Goal: Communication & Community: Ask a question

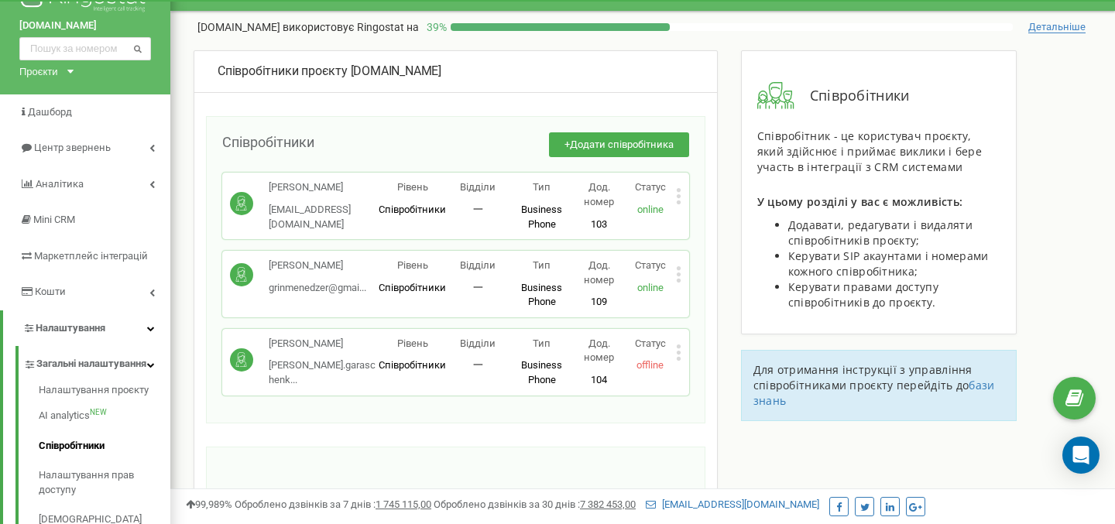
scroll to position [40, 0]
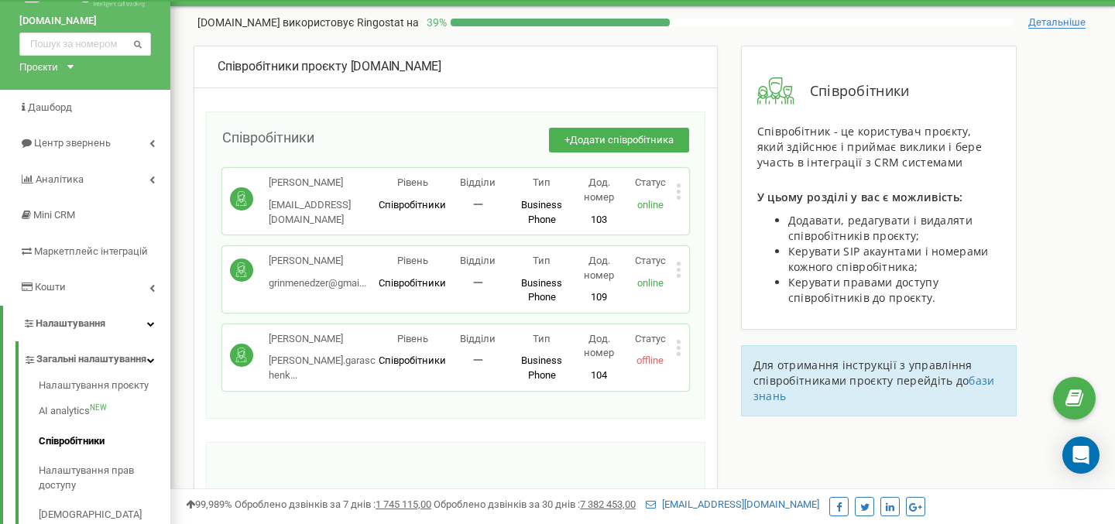
click at [678, 352] on icon at bounding box center [679, 354] width 4 height 4
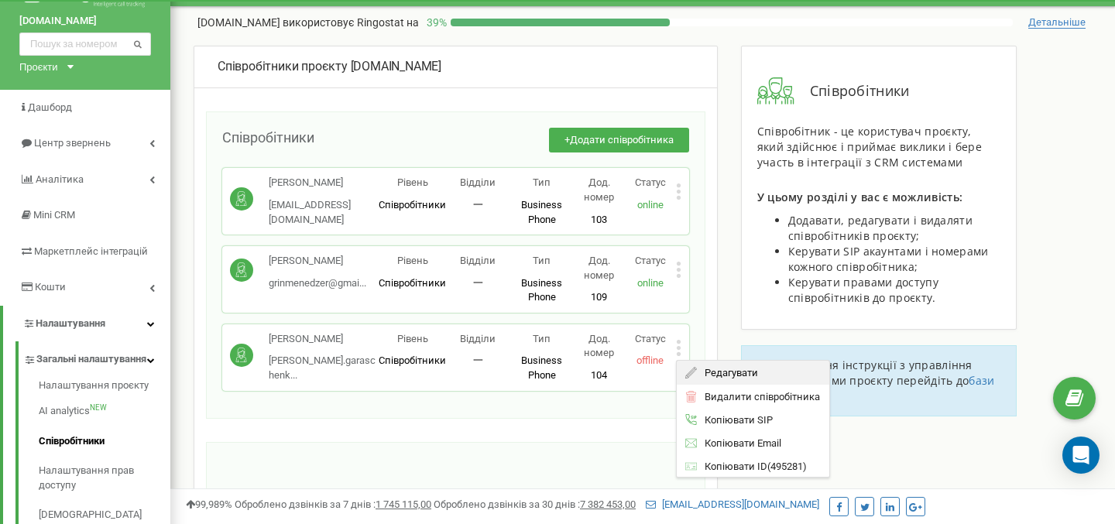
click at [706, 370] on span "Редагувати" at bounding box center [727, 373] width 61 height 10
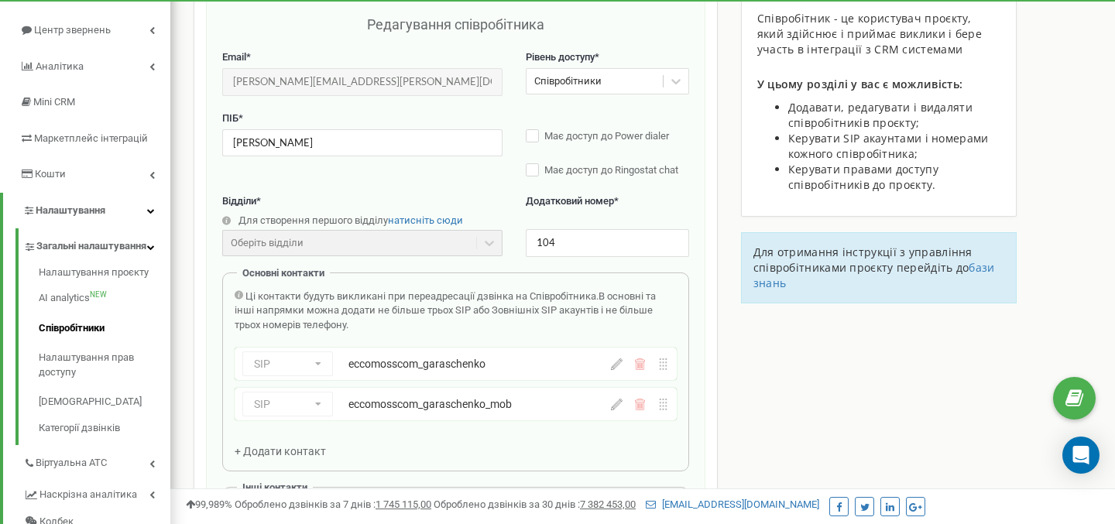
scroll to position [155, 0]
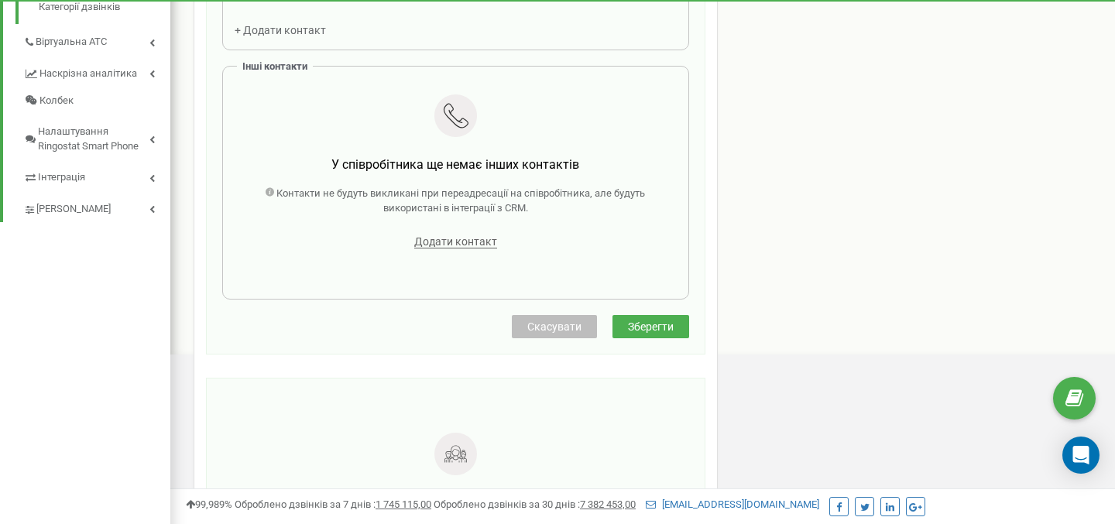
click at [655, 335] on button "Зберегти" at bounding box center [651, 326] width 77 height 23
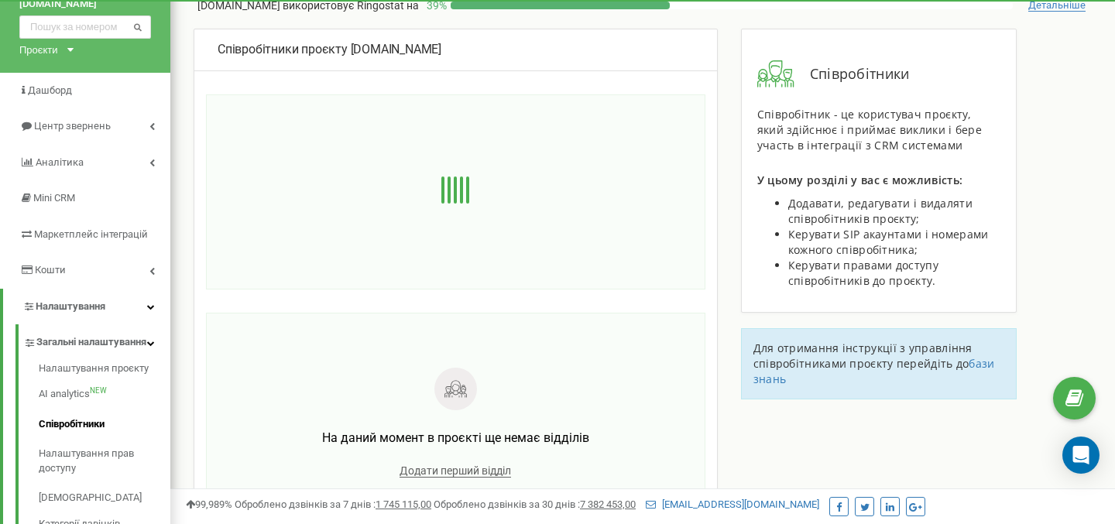
scroll to position [77, 0]
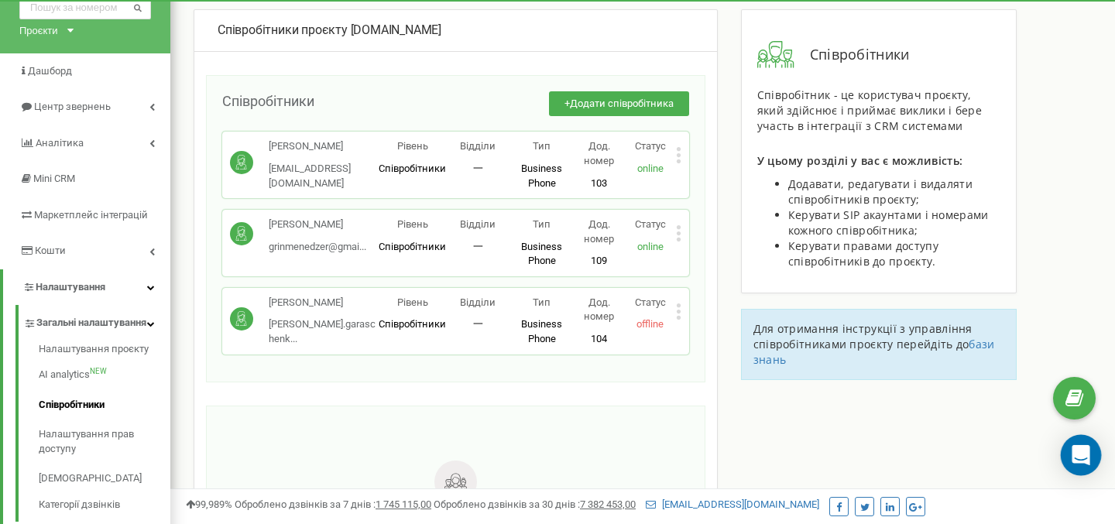
click at [1078, 457] on icon "Open Intercom Messenger" at bounding box center [1081, 455] width 18 height 20
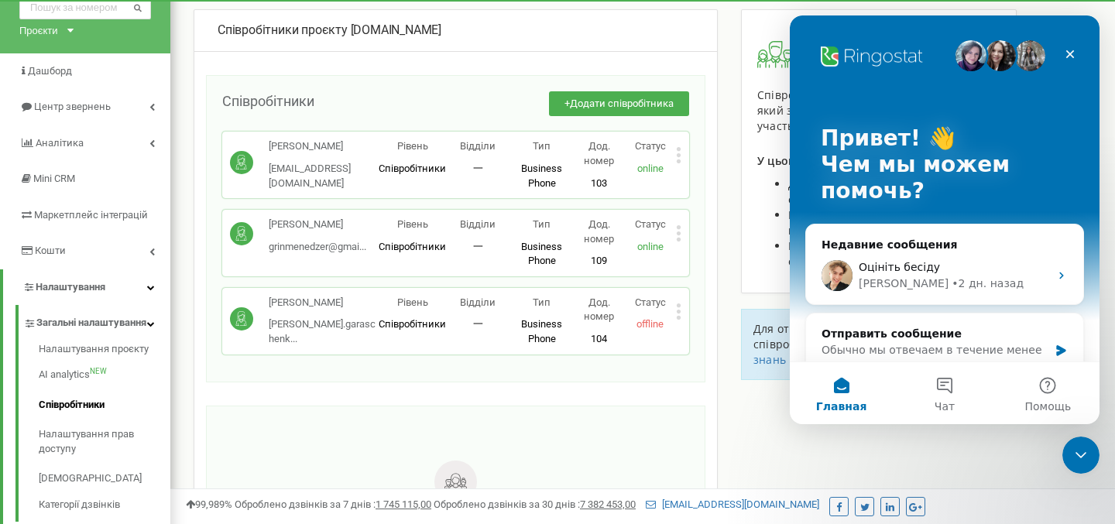
scroll to position [0, 0]
click at [952, 402] on span "Чат" at bounding box center [945, 406] width 20 height 11
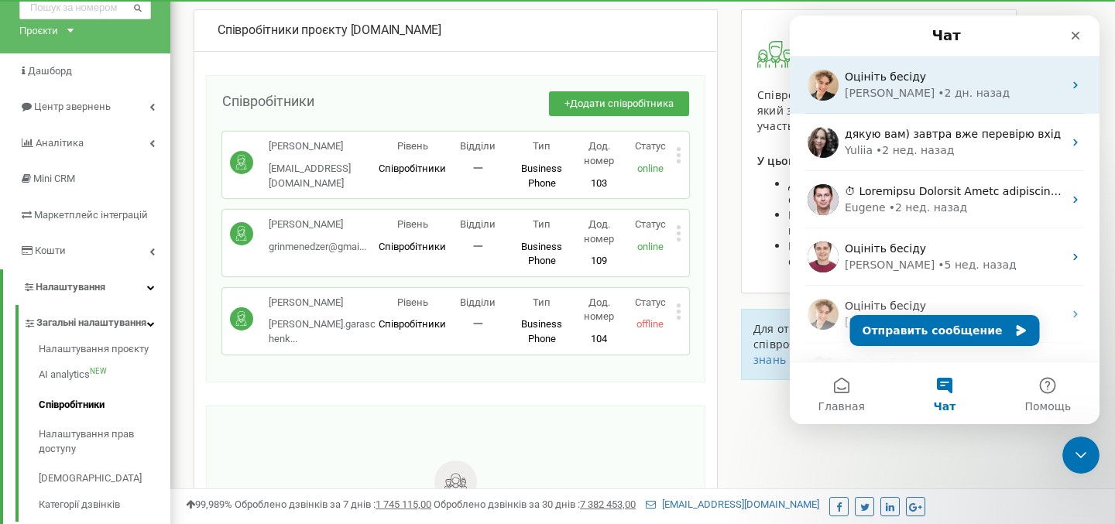
click at [980, 98] on div "[PERSON_NAME] • 2 дн. назад" at bounding box center [954, 93] width 218 height 16
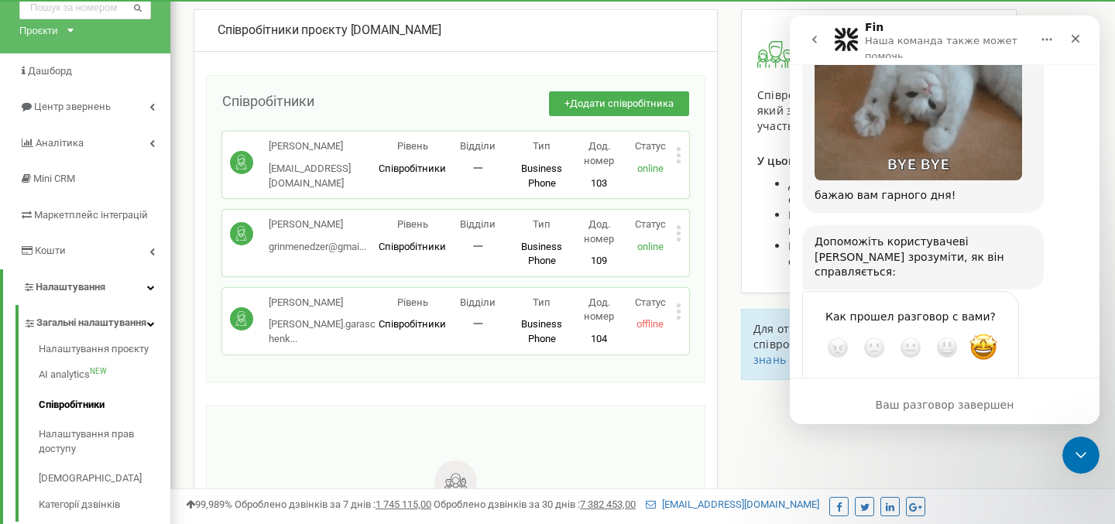
scroll to position [3316, 0]
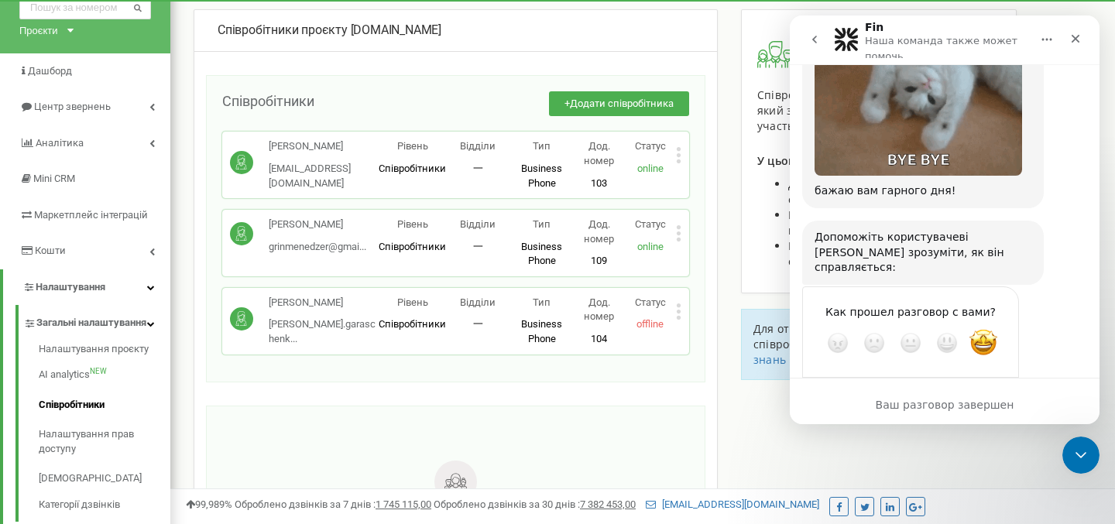
click at [814, 42] on icon "go back" at bounding box center [815, 39] width 12 height 12
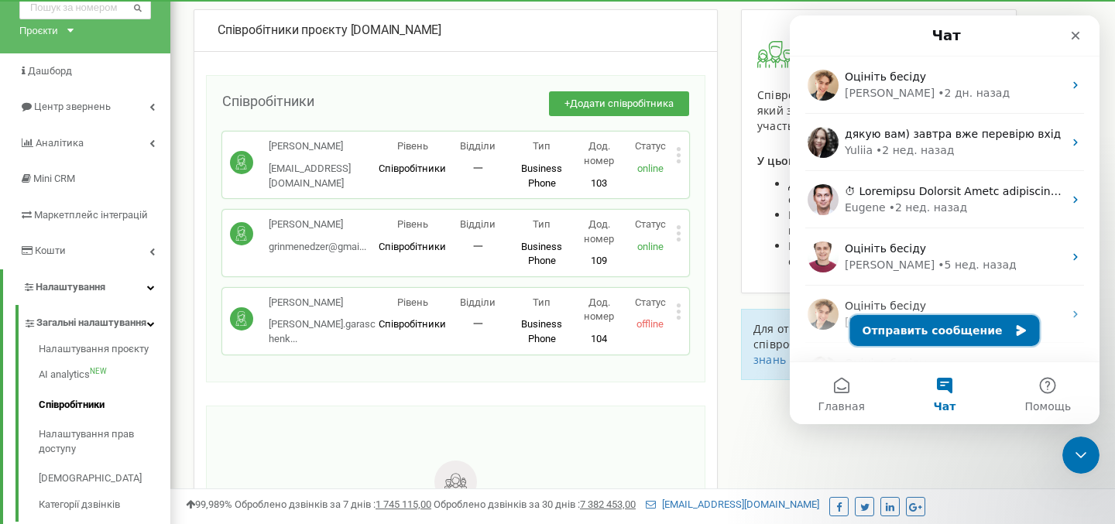
click at [956, 331] on button "Отправить сообщение" at bounding box center [945, 330] width 190 height 31
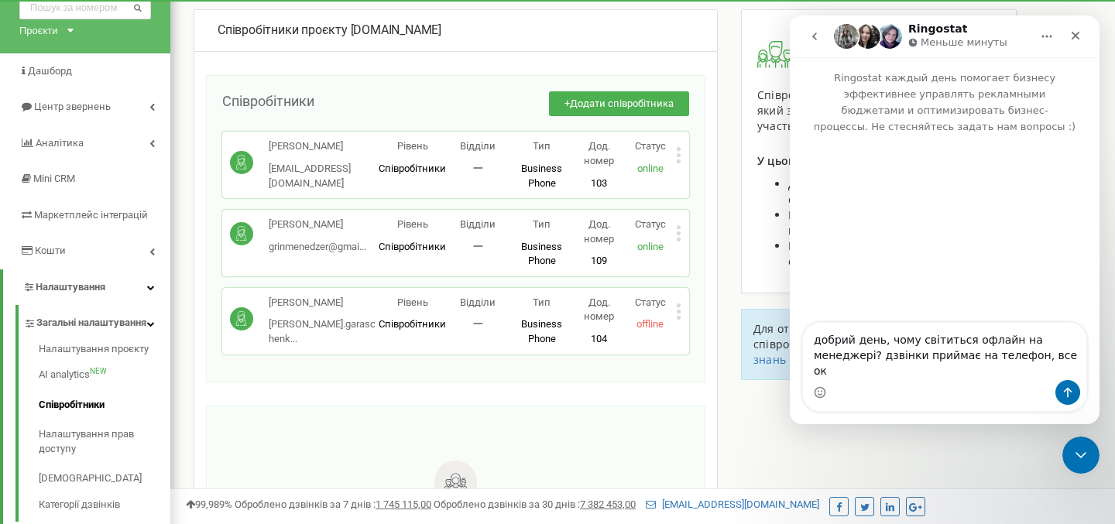
type textarea "добрий день, чому світиться офлайн на менеджері? дзвінки приймає на телефон, вс…"
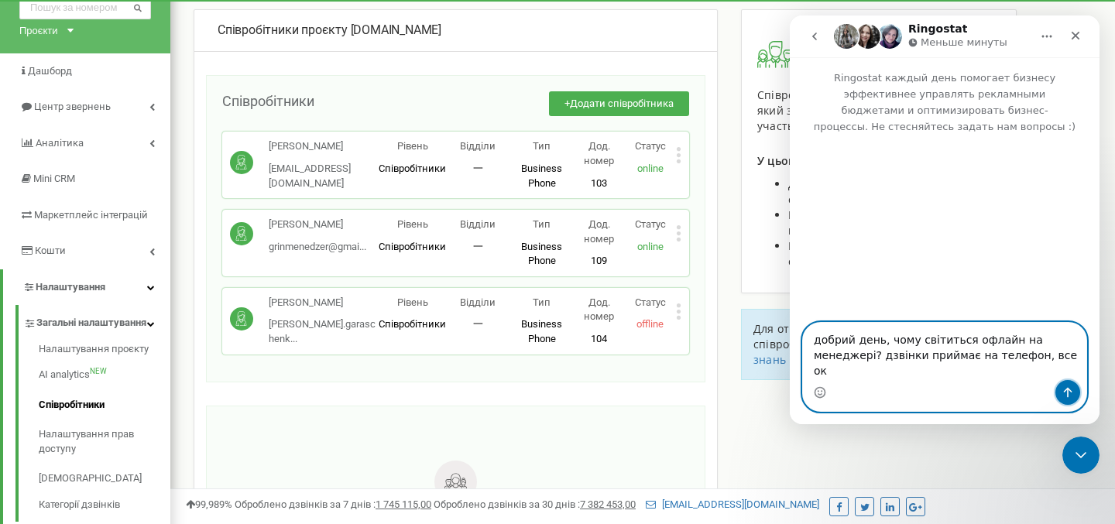
click at [1071, 390] on icon "Отправить сообщение…" at bounding box center [1068, 392] width 12 height 12
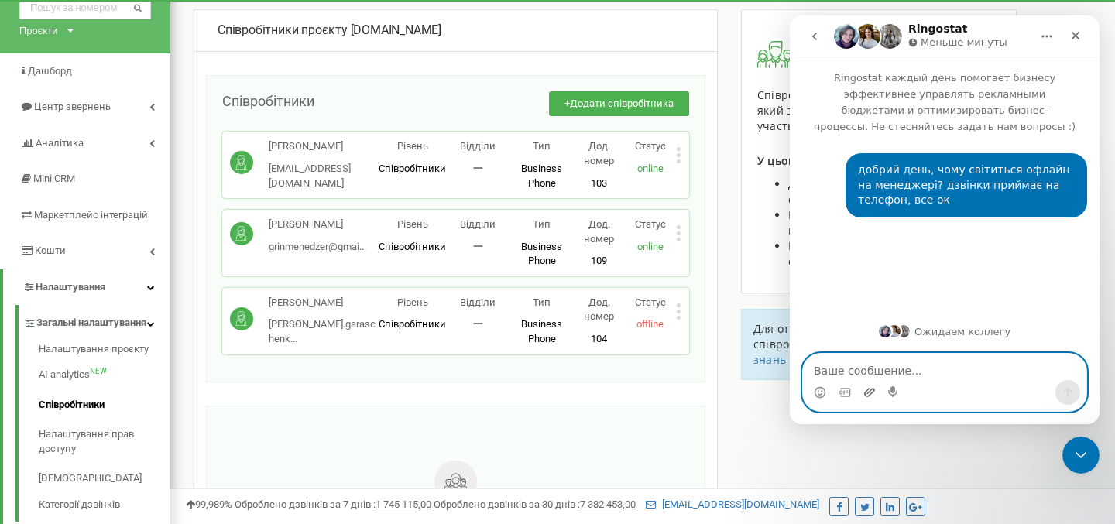
click at [871, 397] on icon "Добавить вложение" at bounding box center [870, 392] width 12 height 12
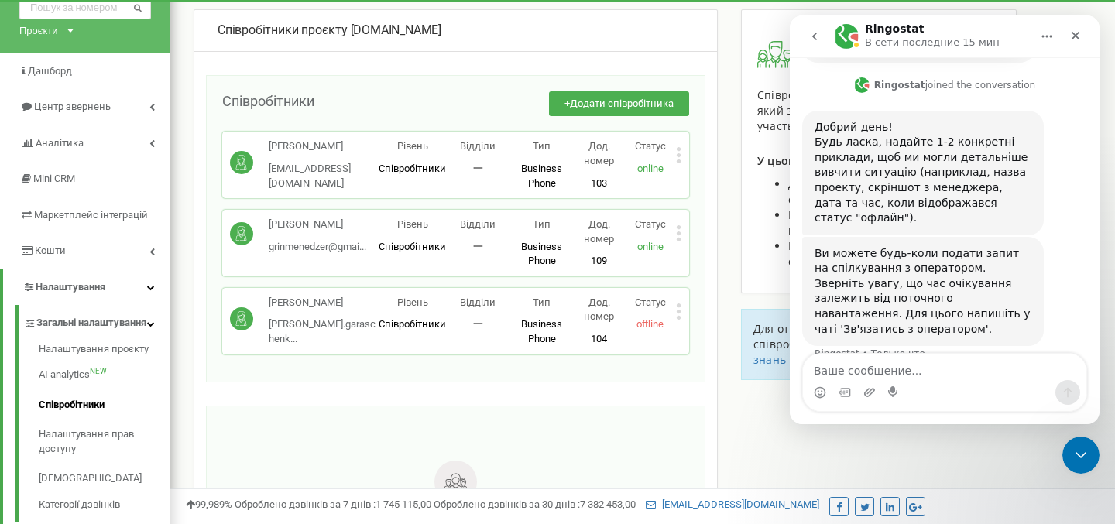
scroll to position [421, 0]
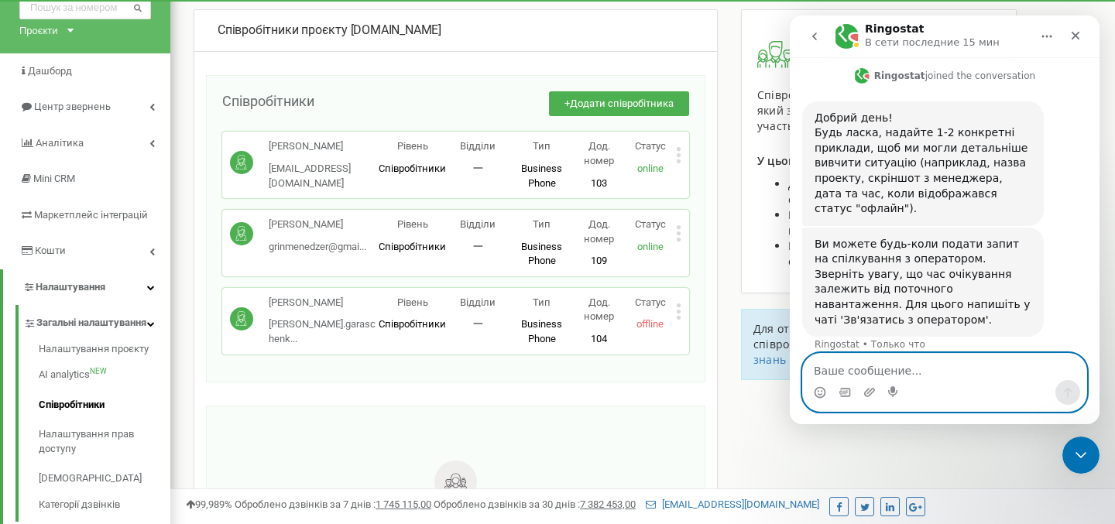
click at [853, 367] on textarea "Ваше сообщение..." at bounding box center [944, 367] width 283 height 26
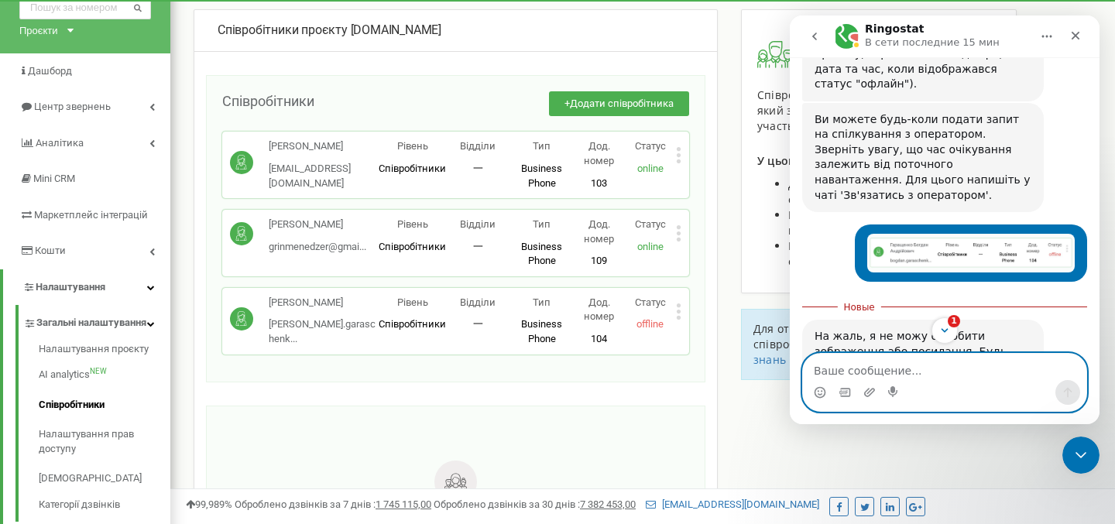
scroll to position [592, 0]
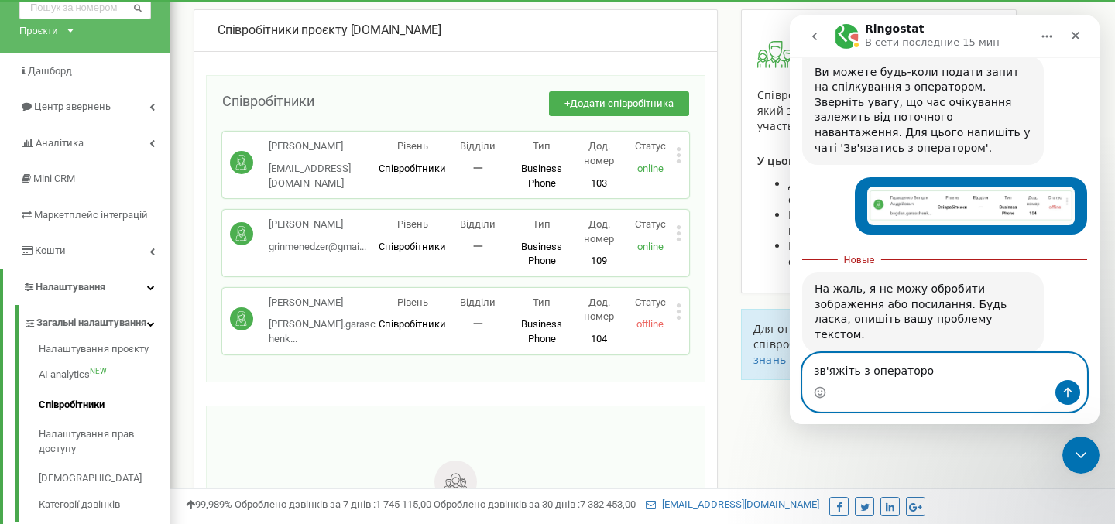
type textarea "зв'яжіть з оператором"
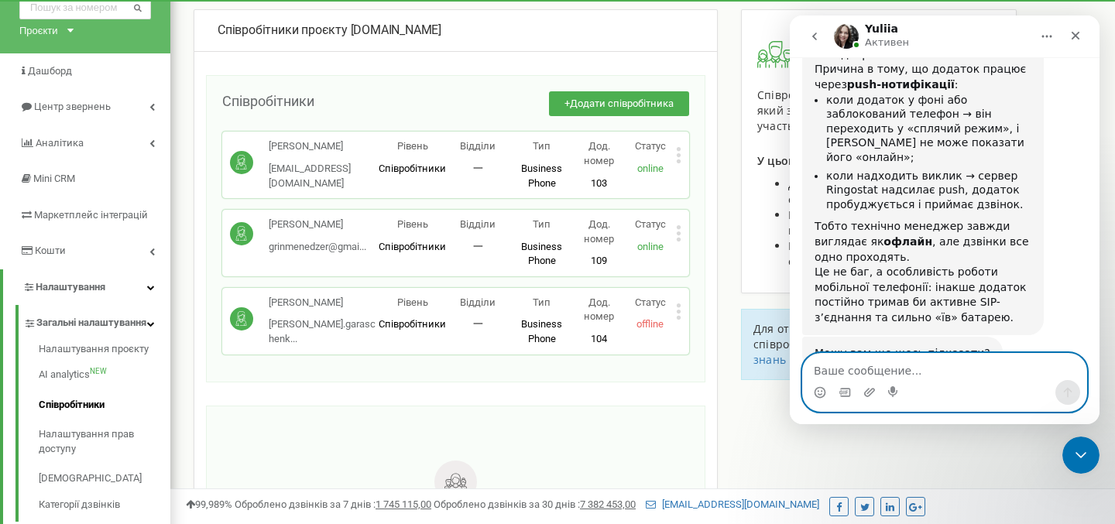
scroll to position [1121, 0]
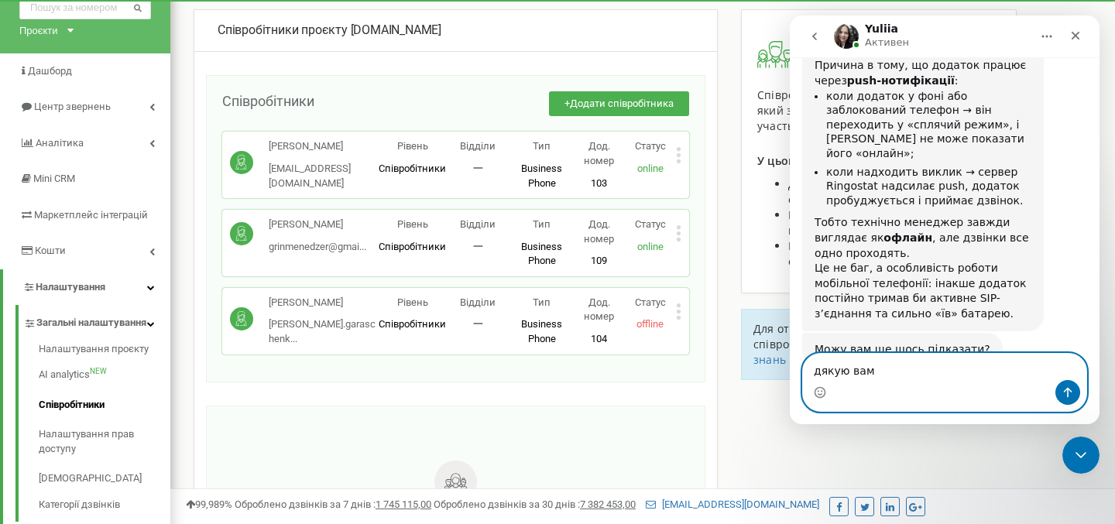
type textarea "дякую вам!"
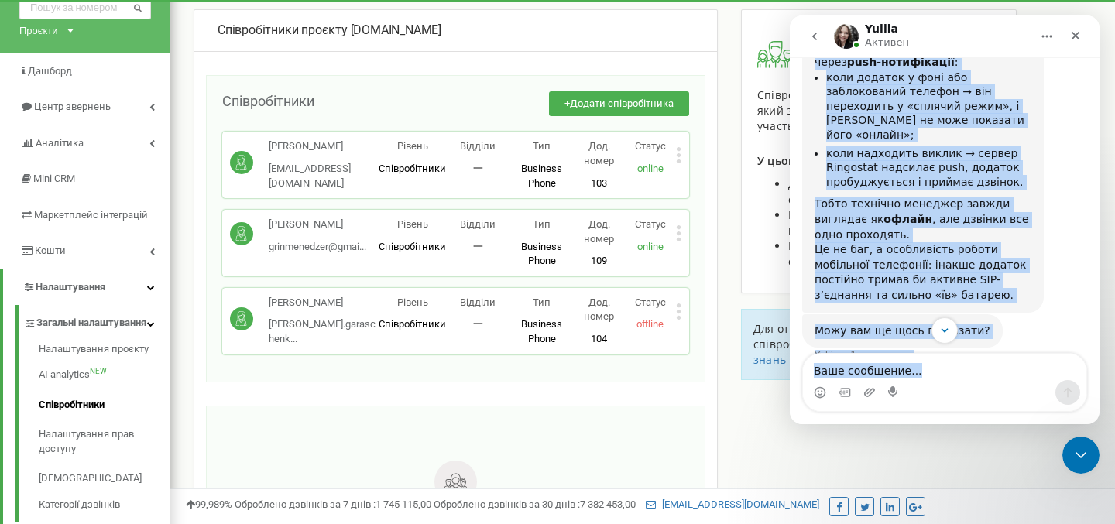
scroll to position [1168, 0]
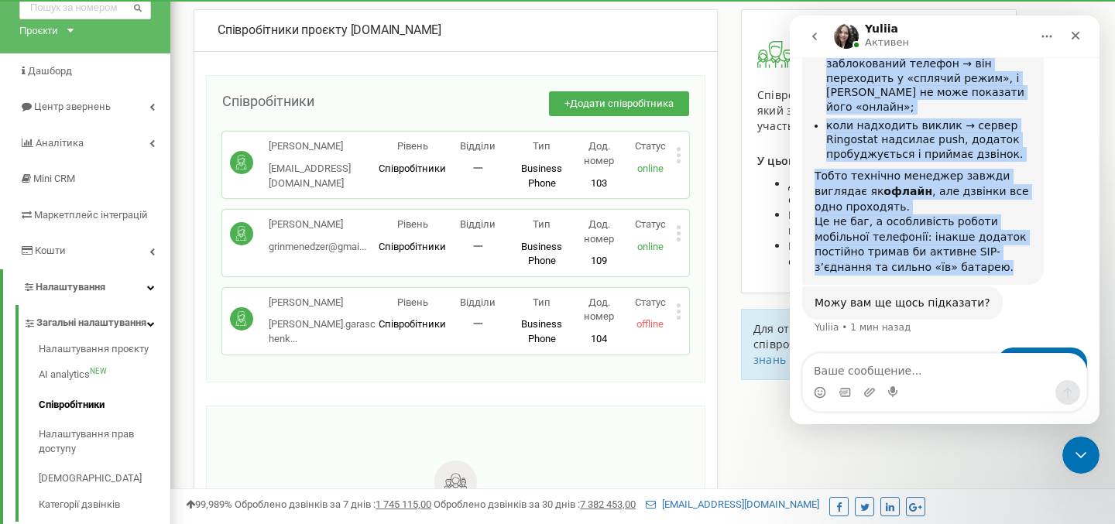
drag, startPoint x: 815, startPoint y: 136, endPoint x: 1006, endPoint y: 231, distance: 213.7
click at [1006, 231] on div "У мобільному додатку Ringostat Smart Phone статус «онлайн» теж не відображаєтьс…" at bounding box center [923, 121] width 242 height 328
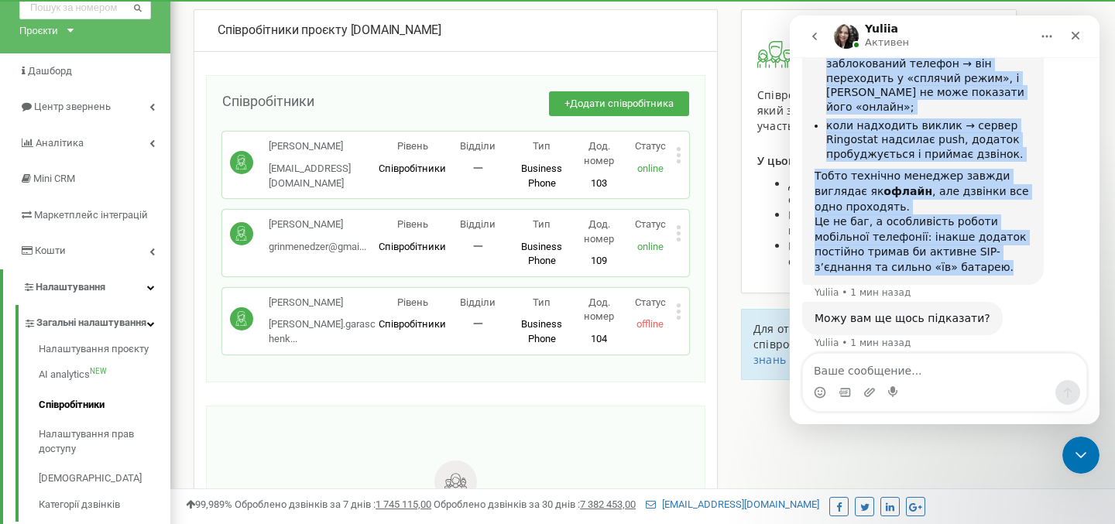
copy div "L ipsumdolor sitamet Consectet Adipi Elits doeius «tempor» inc ut laboreetdolor…"
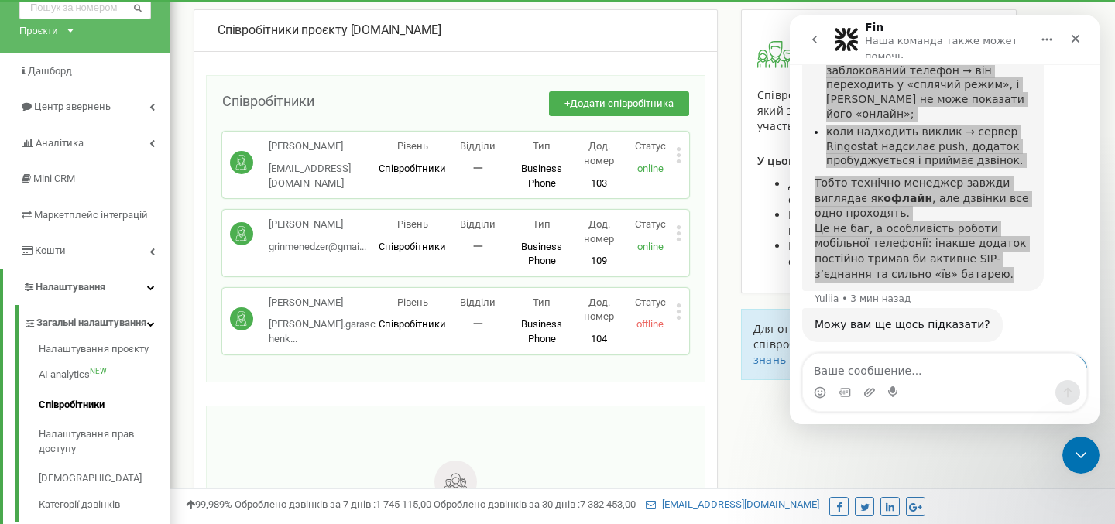
click at [760, 410] on div "Співробітники проєкту [DOMAIN_NAME] Співробітники + Додати співробітника [PERSO…" at bounding box center [643, 381] width 922 height 744
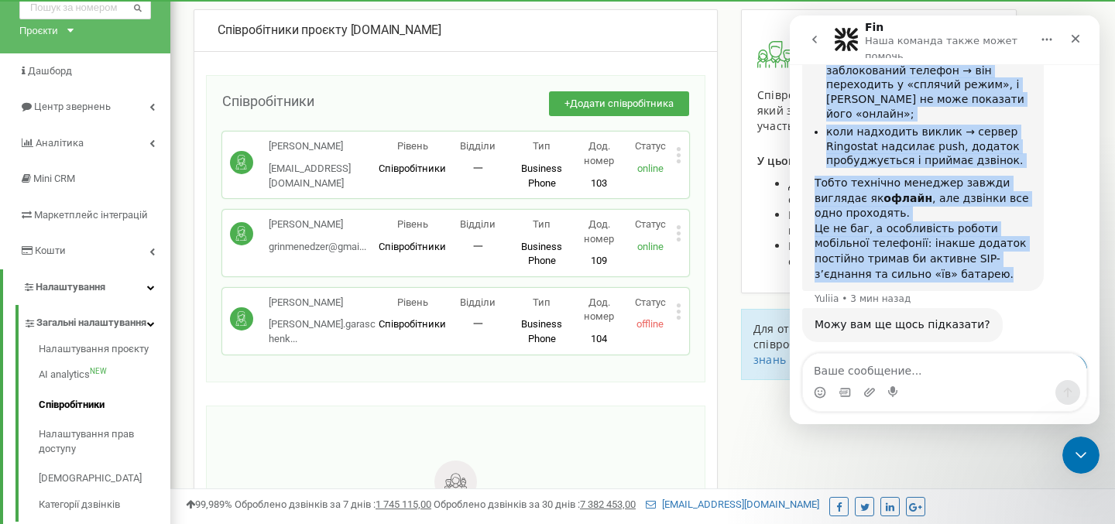
click at [848, 221] on div "Це не баг, а особливість роботи мобільної телефонії: інакше додаток постійно тр…" at bounding box center [923, 251] width 217 height 60
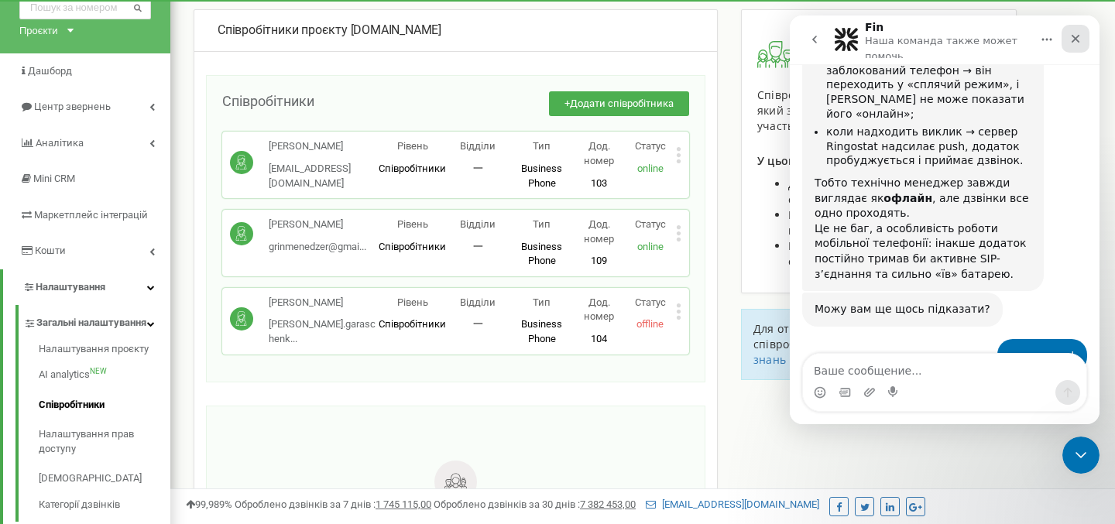
click at [1070, 41] on icon "Закрыть" at bounding box center [1076, 39] width 12 height 12
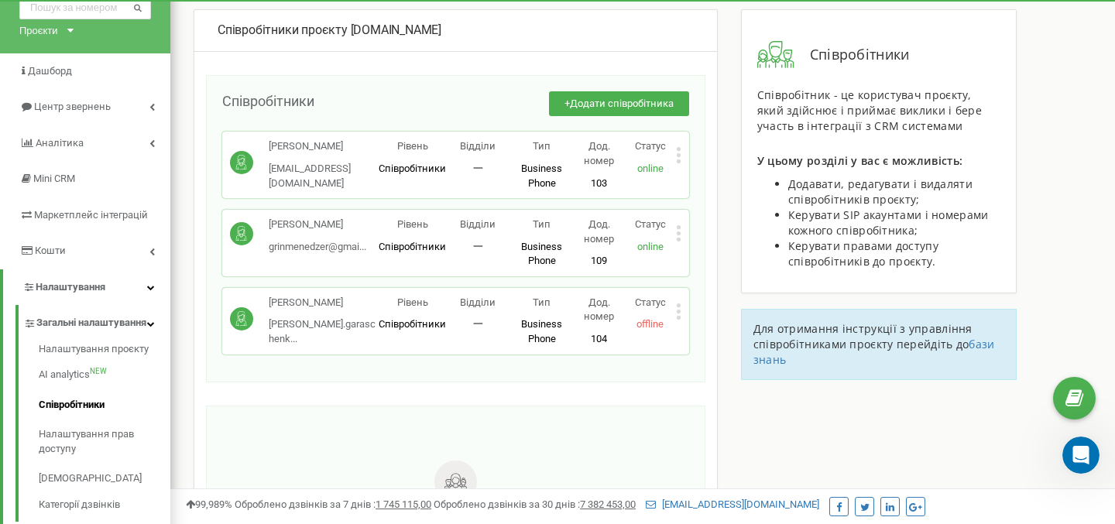
scroll to position [1597, 0]
